Goal: Task Accomplishment & Management: Use online tool/utility

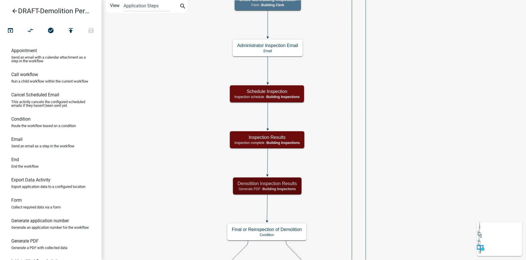
click at [14, 10] on icon "arrow_back" at bounding box center [14, 12] width 7 height 8
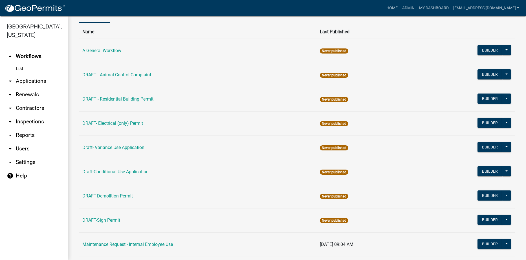
scroll to position [28, 0]
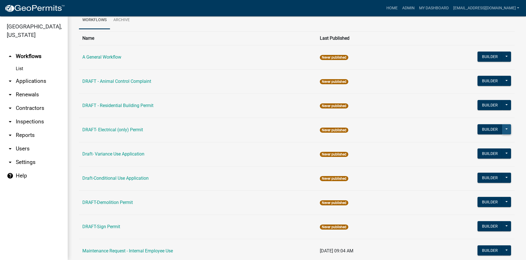
click at [502, 129] on button at bounding box center [506, 129] width 9 height 10
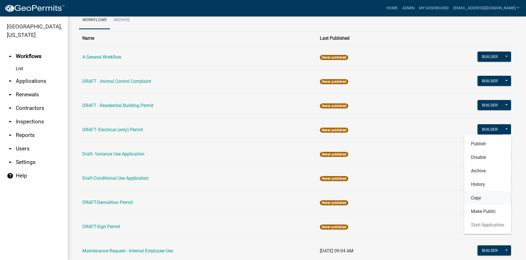
click at [471, 198] on button "Copy" at bounding box center [487, 198] width 47 height 14
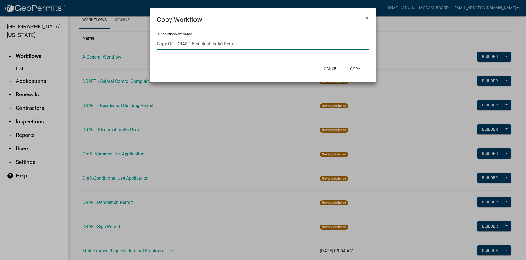
click at [175, 43] on input "Copy Of - DRAFT- Electrical (only) Permit" at bounding box center [263, 44] width 212 height 12
type input "DRAFT- HVAC (only) Permit"
click at [353, 67] on button "Copy" at bounding box center [354, 69] width 19 height 10
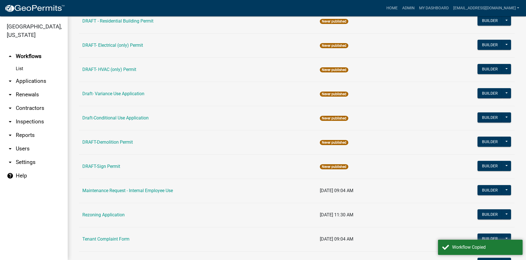
scroll to position [141, 0]
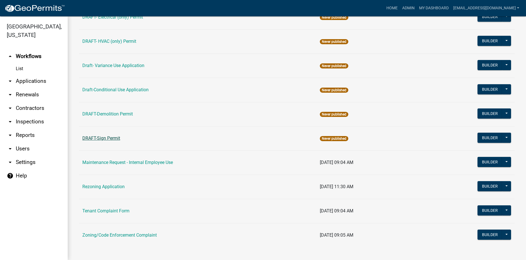
click at [100, 137] on link "DRAFT-Sign Permit" at bounding box center [101, 138] width 38 height 5
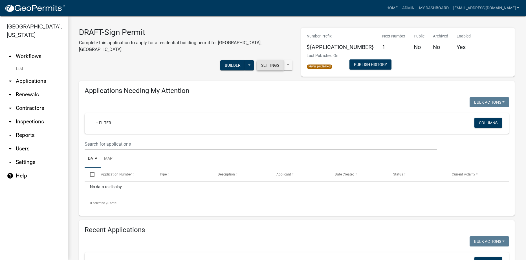
click at [266, 60] on button "Settings" at bounding box center [270, 65] width 27 height 10
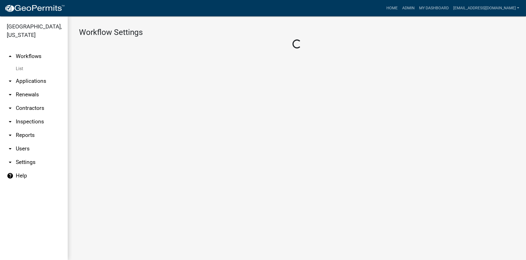
select select "1"
select select "7670adba-a95f-4cb1-9c24-effdf5e7eb9d"
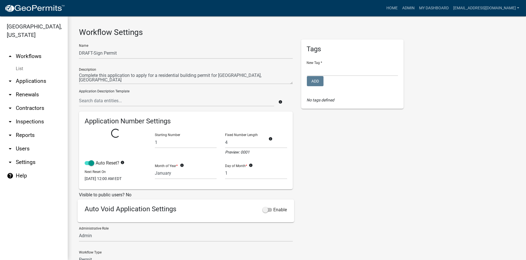
select select
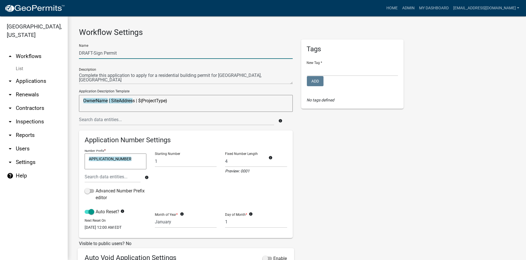
click at [94, 52] on input "DRAFT-Sign Permit" at bounding box center [186, 53] width 214 height 12
type input "Sign Permit"
click at [315, 72] on select "Building Permits Complaints Personnel Planning & Zoning" at bounding box center [352, 71] width 91 height 12
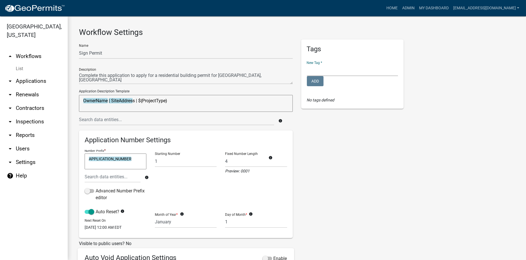
select select "9727f74b-5134-4869-8139-e72174f9880f"
click at [307, 65] on select "Building Permits Complaints Personnel Planning & Zoning" at bounding box center [352, 71] width 91 height 12
click at [318, 80] on button "Add" at bounding box center [315, 81] width 17 height 10
select select
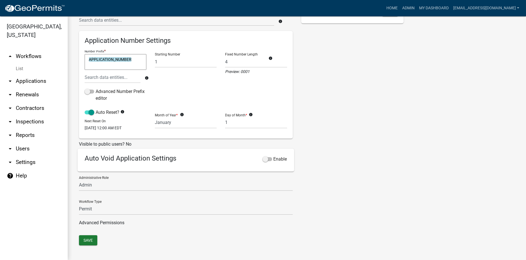
scroll to position [106, 0]
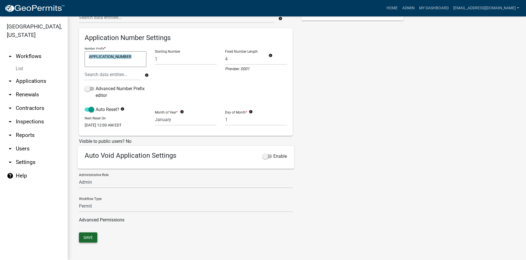
click at [86, 237] on button "Save" at bounding box center [88, 238] width 18 height 10
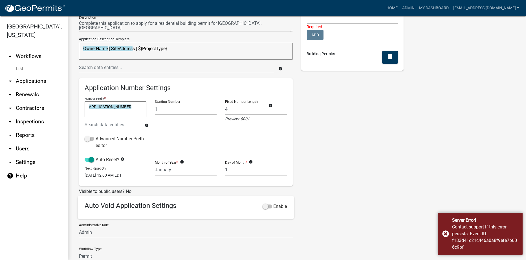
scroll to position [0, 0]
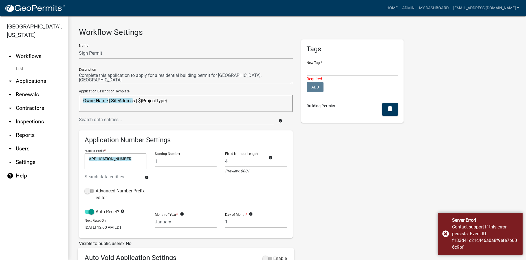
click at [33, 57] on link "arrow_drop_up Workflows" at bounding box center [34, 57] width 68 height 14
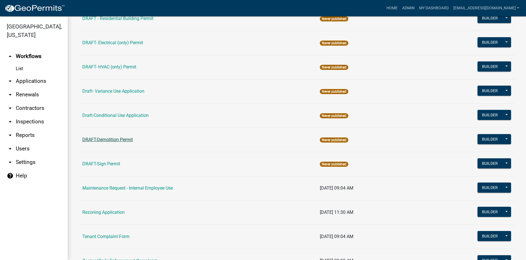
scroll to position [87, 0]
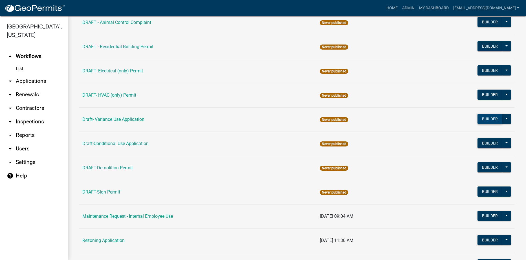
click at [480, 121] on button "Builder" at bounding box center [489, 119] width 25 height 10
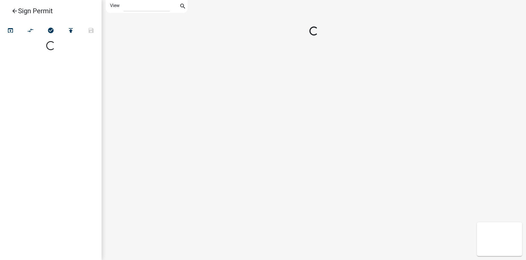
select select "1"
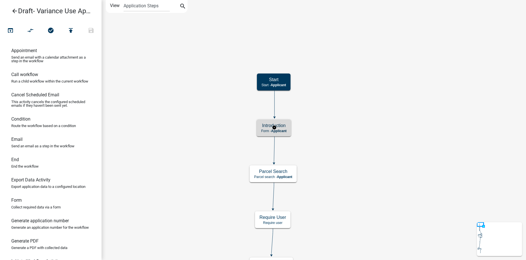
click at [288, 129] on div "Introduction Form - Applicant" at bounding box center [274, 128] width 34 height 17
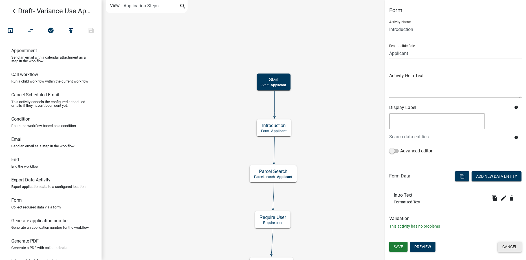
click at [515, 250] on button "Cancel" at bounding box center [510, 247] width 24 height 10
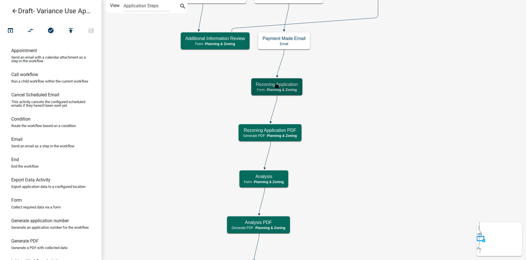
click at [292, 87] on h5 "Rezoning Application" at bounding box center [277, 84] width 42 height 5
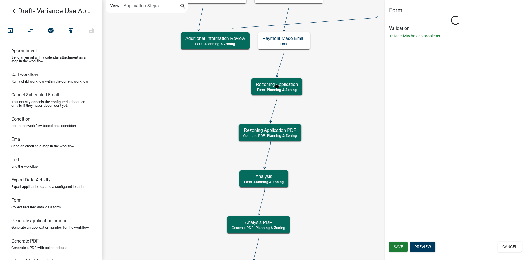
select select "21E23B7C-0AE9-4CE5-BF16-76C7A100C343"
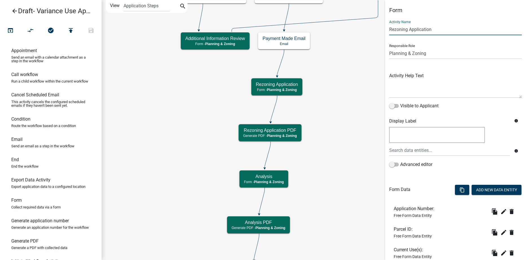
click at [408, 28] on input "Rezoning Application" at bounding box center [455, 30] width 133 height 12
type input "Variance Application"
click at [471, 85] on textarea at bounding box center [455, 85] width 133 height 27
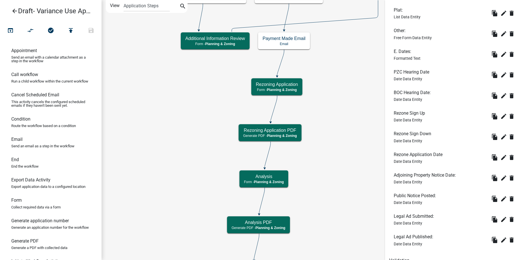
scroll to position [739, 0]
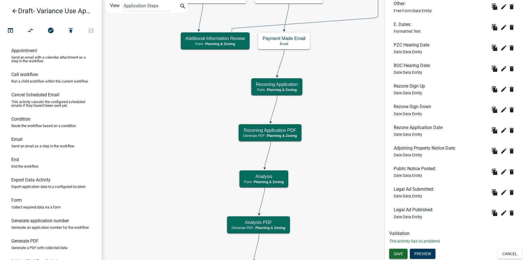
click at [398, 254] on span "Save" at bounding box center [398, 254] width 9 height 5
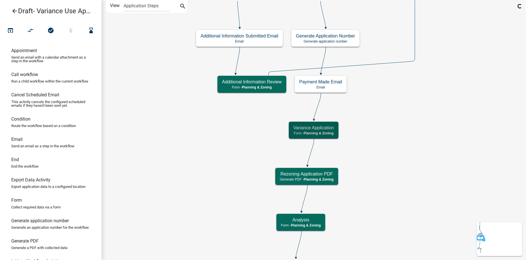
scroll to position [0, 0]
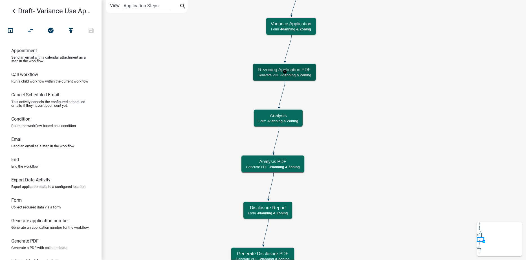
click at [307, 72] on h5 "Rezoning Application PDF" at bounding box center [284, 69] width 54 height 5
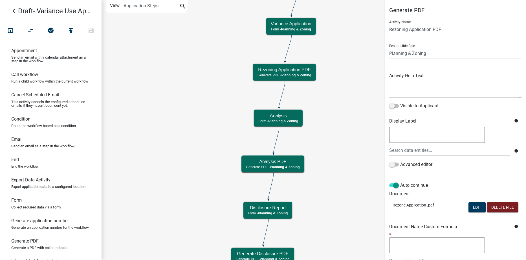
click at [408, 29] on input "Rezoning Application PDF" at bounding box center [455, 30] width 133 height 12
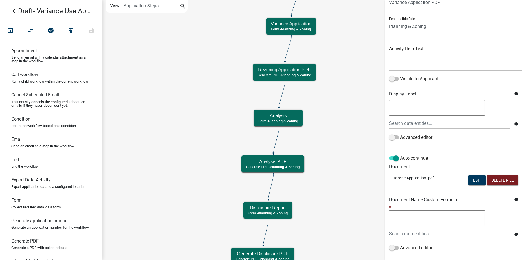
scroll to position [56, 0]
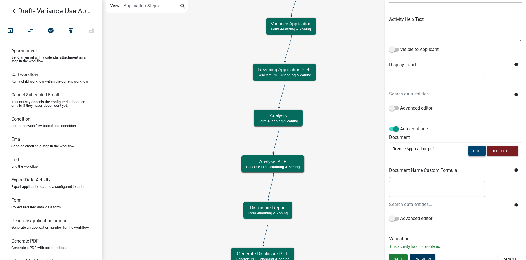
type input "Variance Application PDF"
click at [471, 152] on button "Edit" at bounding box center [476, 151] width 17 height 10
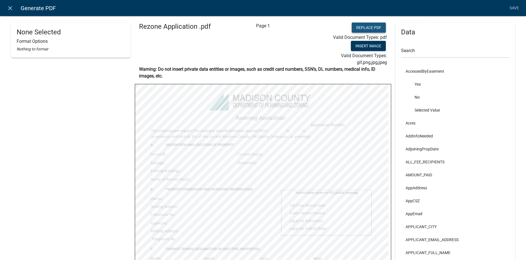
click at [354, 26] on button "Replace PDF" at bounding box center [369, 28] width 34 height 10
select select
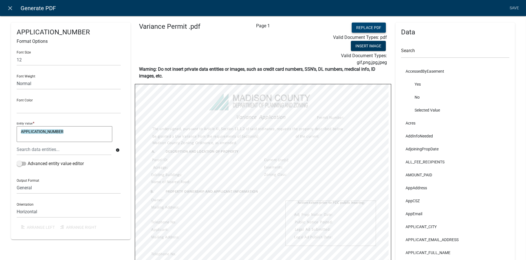
select select
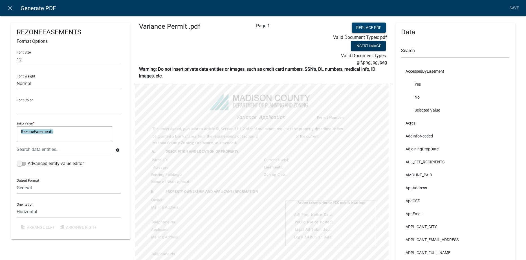
select select
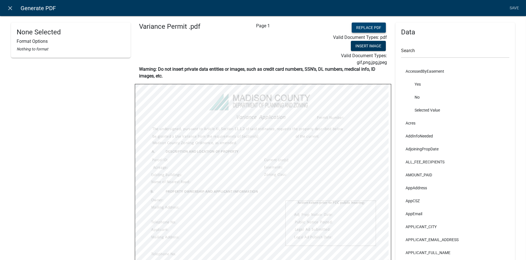
select select
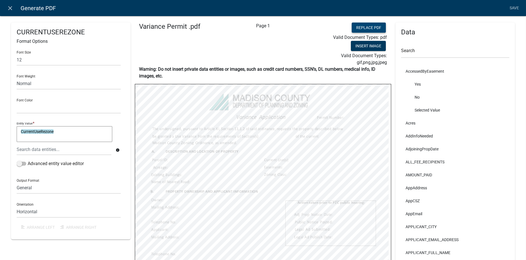
select select
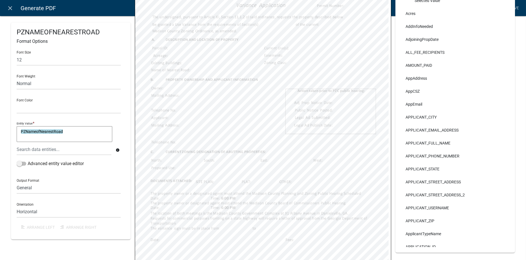
scroll to position [113, 0]
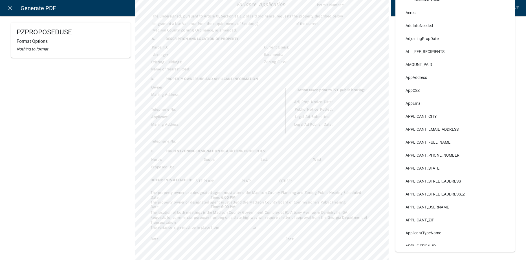
select select
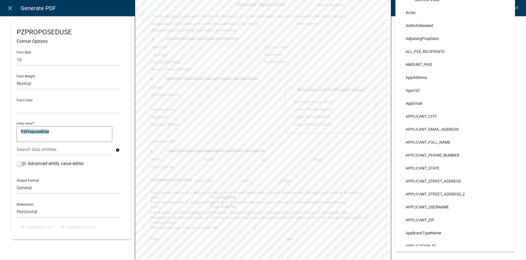
select select
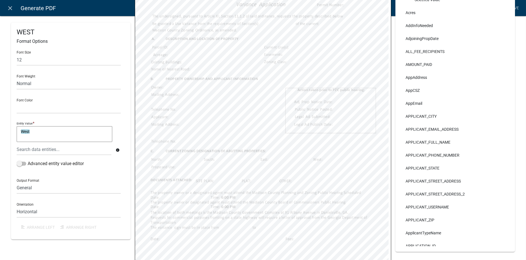
select select
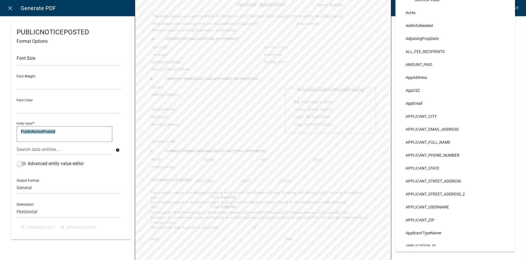
select select
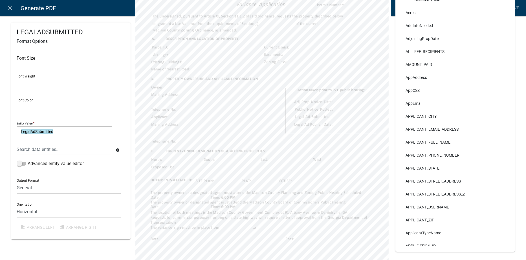
select select
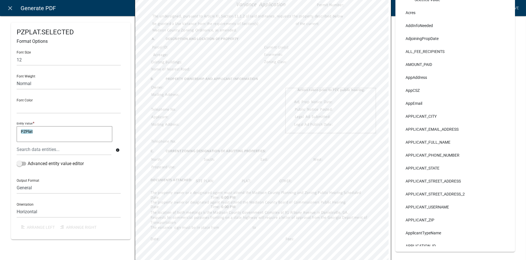
select select
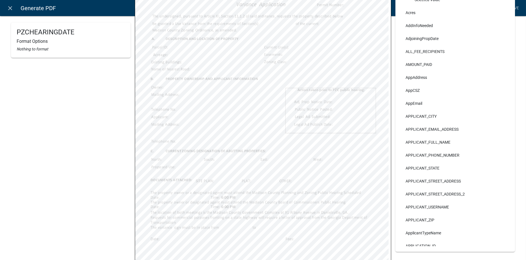
select select
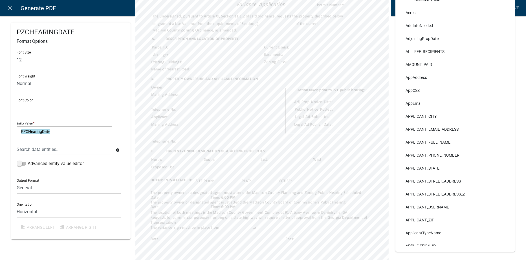
select select
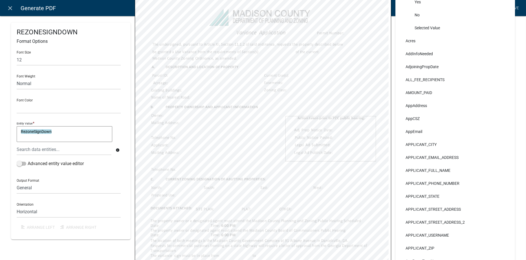
scroll to position [56, 0]
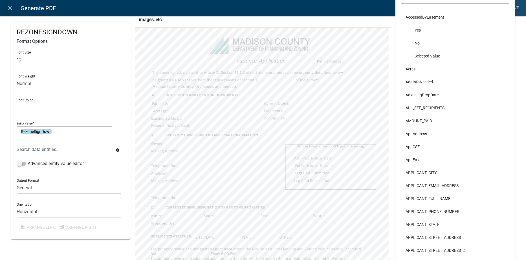
click at [516, 8] on link "Save" at bounding box center [514, 8] width 14 height 11
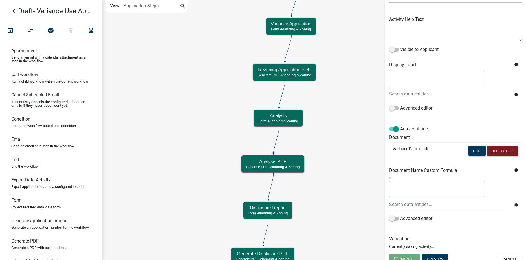
scroll to position [0, 0]
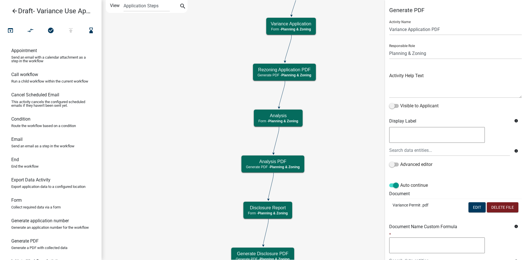
select select "21E23B7C-0AE9-4CE5-BF16-76C7A100C343"
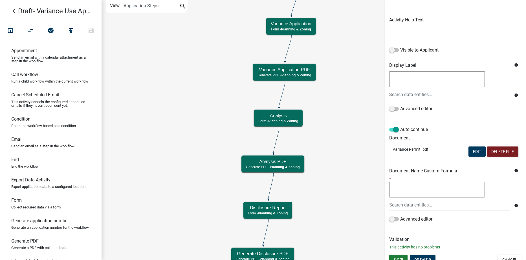
scroll to position [62, 0]
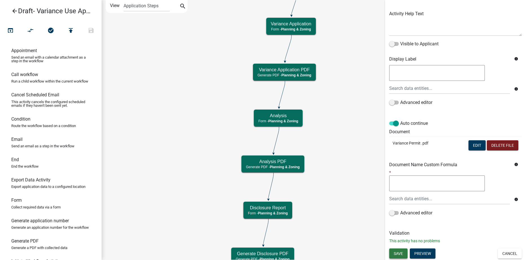
click at [400, 255] on span "Save" at bounding box center [398, 253] width 9 height 5
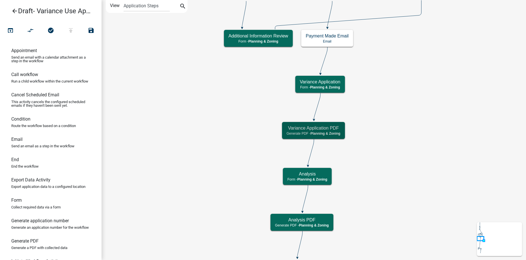
scroll to position [0, 0]
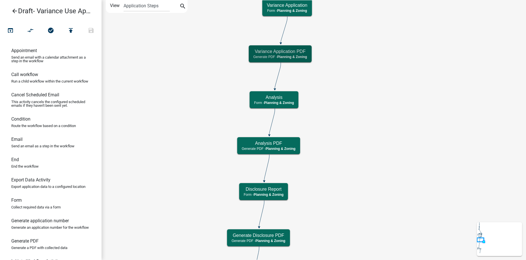
click at [12, 10] on icon "arrow_back" at bounding box center [14, 12] width 7 height 8
